Goal: Task Accomplishment & Management: Manage account settings

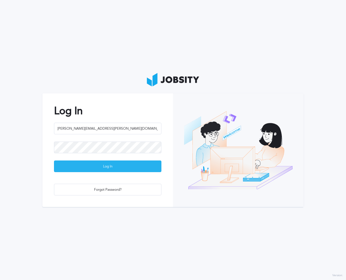
click at [99, 170] on div "Log In" at bounding box center [107, 167] width 107 height 12
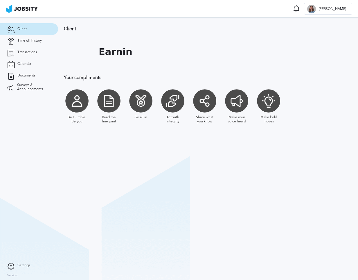
click at [343, 126] on div "Be Humble, Be you Read the fine print Go all in Act with integrity Share what y…" at bounding box center [208, 106] width 289 height 40
click at [32, 46] on link "Time off history" at bounding box center [29, 41] width 58 height 12
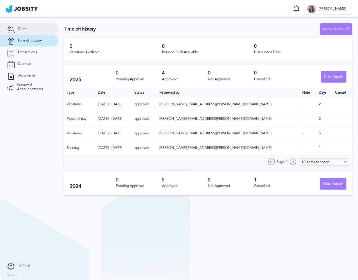
click at [31, 28] on link "Client" at bounding box center [29, 29] width 58 height 12
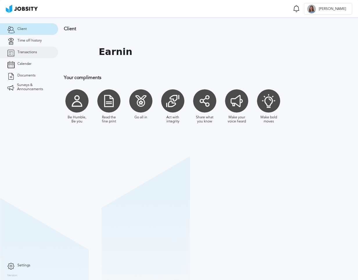
click at [32, 51] on span "Transactions" at bounding box center [26, 52] width 19 height 4
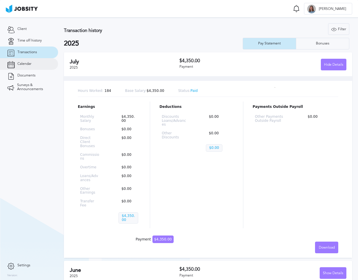
click at [45, 60] on link "Calendar" at bounding box center [29, 64] width 58 height 12
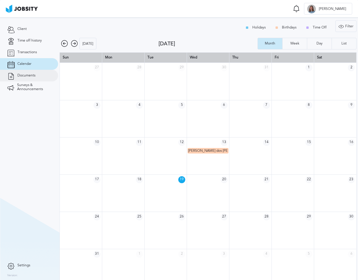
click at [50, 74] on link "Documents" at bounding box center [29, 76] width 58 height 12
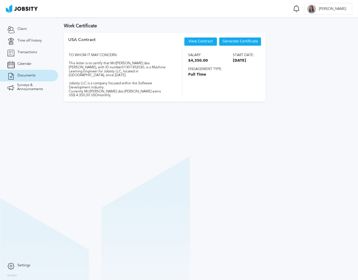
click at [231, 42] on span "Generate Certificate" at bounding box center [240, 42] width 35 height 4
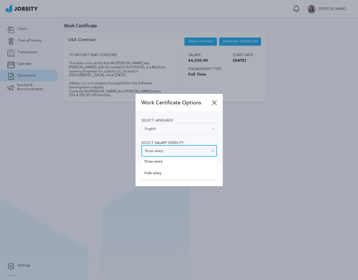
click at [190, 150] on input "Show salary" at bounding box center [180, 151] width 76 height 12
click at [190, 149] on input "Show salary" at bounding box center [180, 151] width 76 height 12
click at [200, 140] on div "Select language: English English Spanish Select salary visibility: Show salary …" at bounding box center [179, 137] width 87 height 51
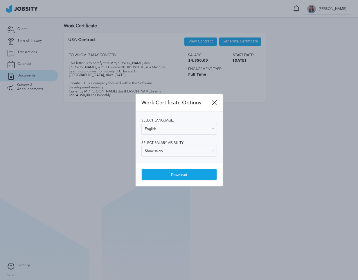
click at [201, 170] on div "Download" at bounding box center [179, 175] width 75 height 12
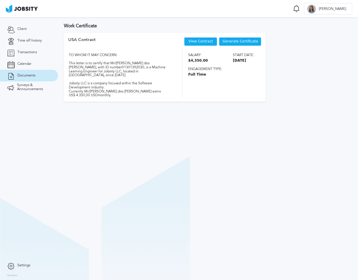
click at [198, 41] on link "View Contract" at bounding box center [201, 41] width 24 height 4
click at [301, 13] on div at bounding box center [296, 8] width 9 height 9
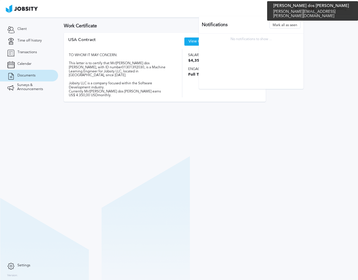
click at [316, 10] on div at bounding box center [312, 9] width 9 height 9
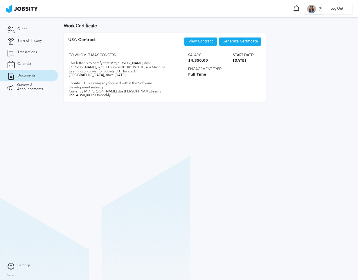
drag, startPoint x: 329, startPoint y: 10, endPoint x: 304, endPoint y: 28, distance: 30.6
click at [304, 28] on div "Log Out" at bounding box center [179, 140] width 358 height 280
drag, startPoint x: 54, startPoint y: 87, endPoint x: 48, endPoint y: 86, distance: 6.2
click at [54, 87] on link "Surveys & Announcements" at bounding box center [29, 87] width 58 height 12
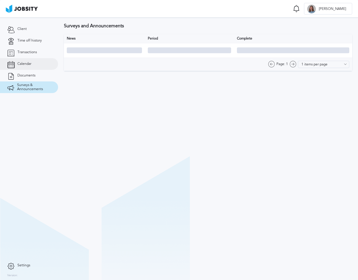
type input "10 items per page"
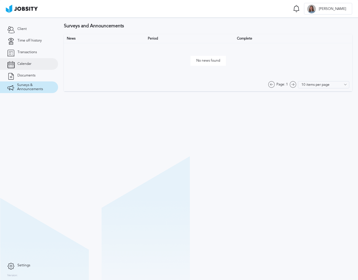
click at [35, 65] on link "Calendar" at bounding box center [29, 64] width 58 height 12
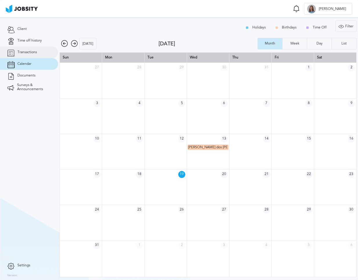
click at [38, 55] on link "Transactions" at bounding box center [29, 53] width 58 height 12
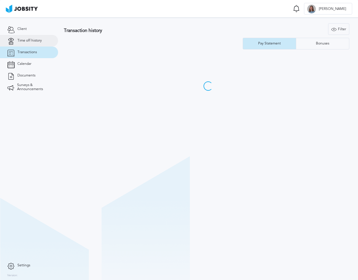
click at [35, 39] on span "Time off history" at bounding box center [29, 41] width 24 height 4
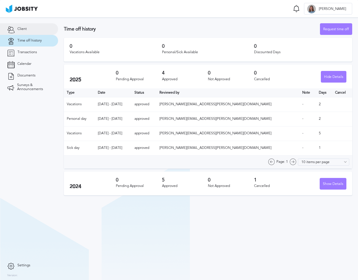
click at [32, 31] on link "Client" at bounding box center [29, 29] width 58 height 12
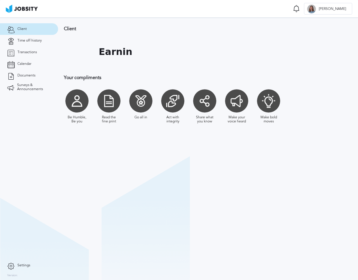
click at [6, 270] on link "Settings" at bounding box center [29, 266] width 58 height 12
